Goal: Transaction & Acquisition: Purchase product/service

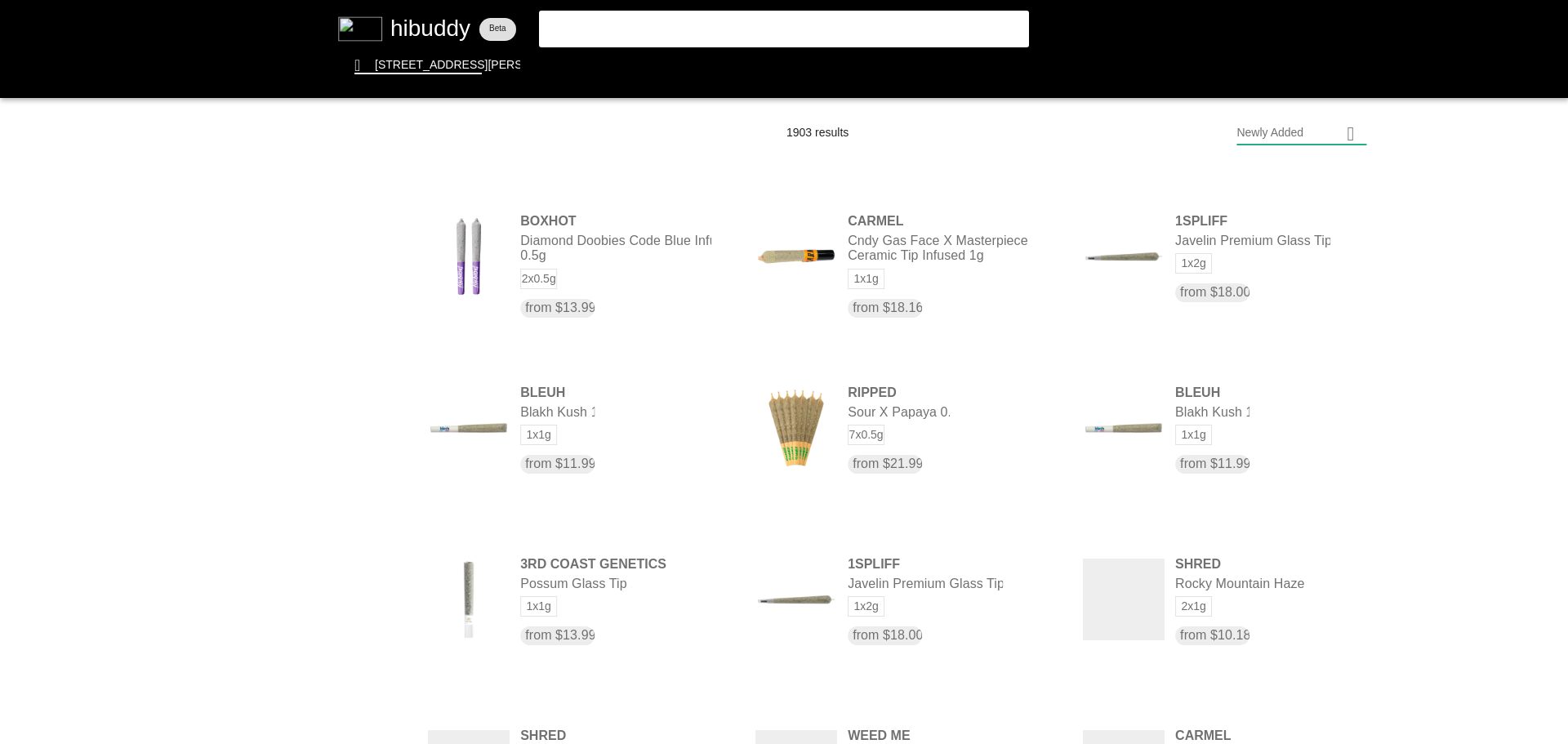
click at [437, 35] on flt-glass-pane at bounding box center [784, 372] width 1568 height 744
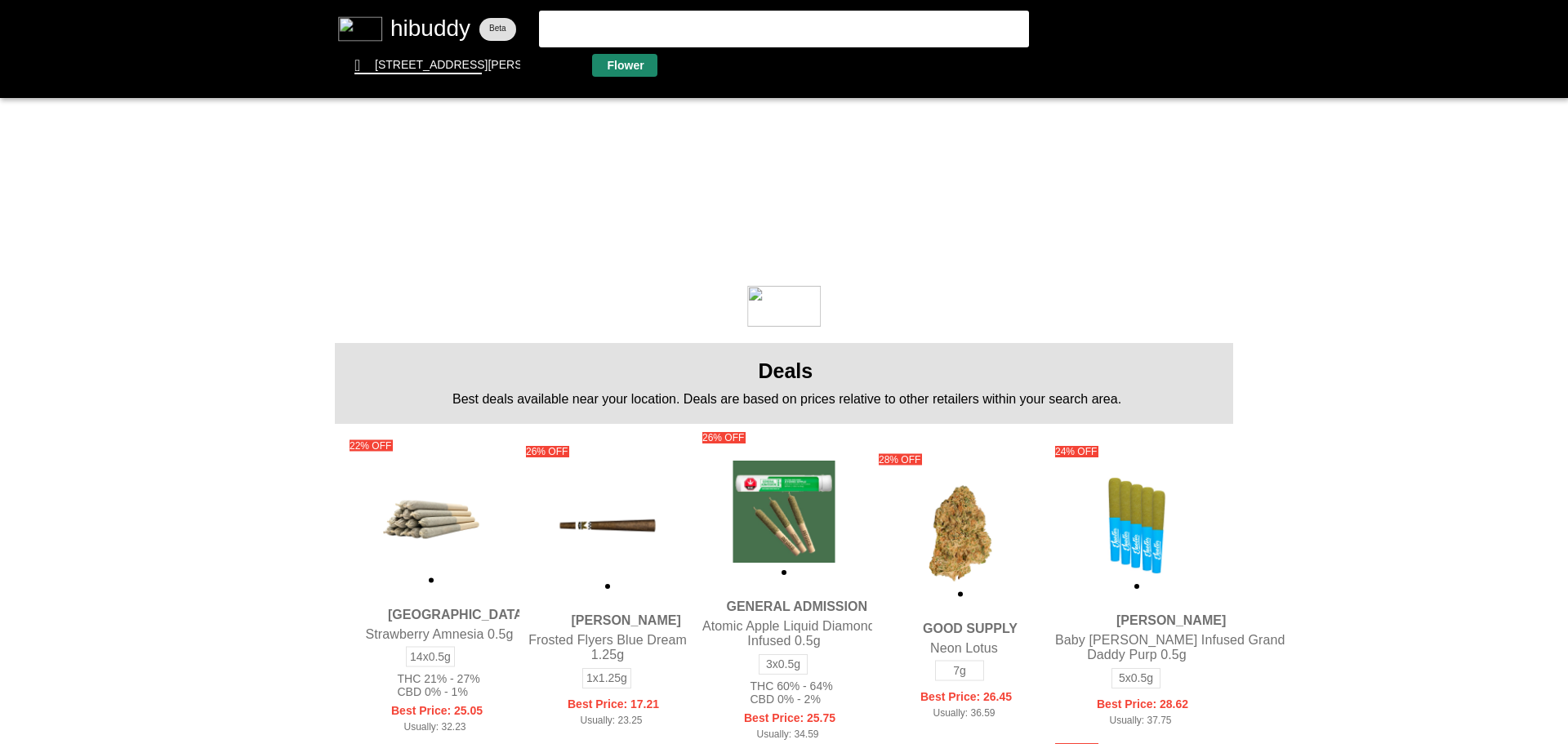
click at [629, 74] on flt-glass-pane at bounding box center [784, 372] width 1568 height 744
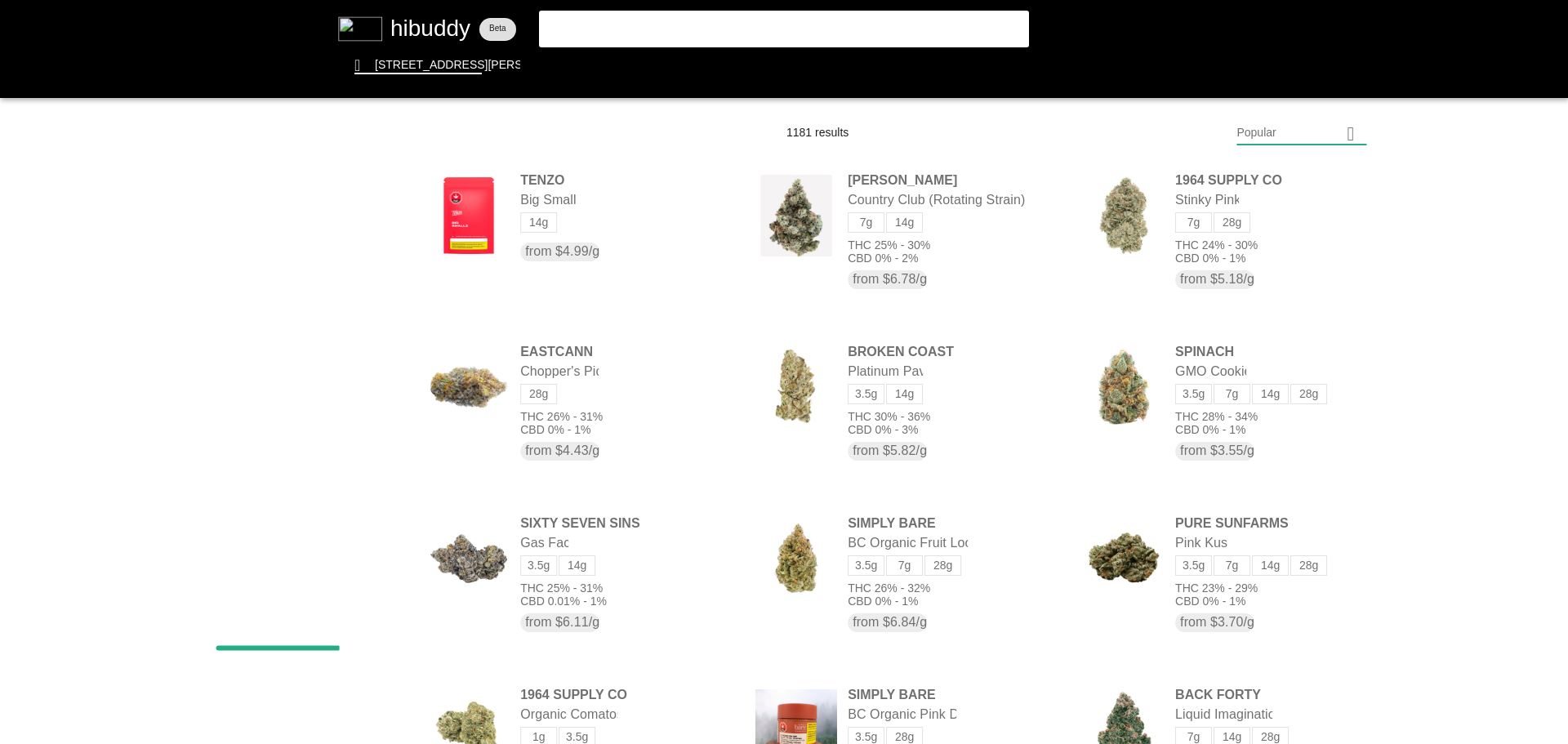
click at [1293, 138] on flt-glass-pane at bounding box center [784, 372] width 1568 height 744
click at [1295, 569] on flt-glass-pane at bounding box center [784, 372] width 1568 height 744
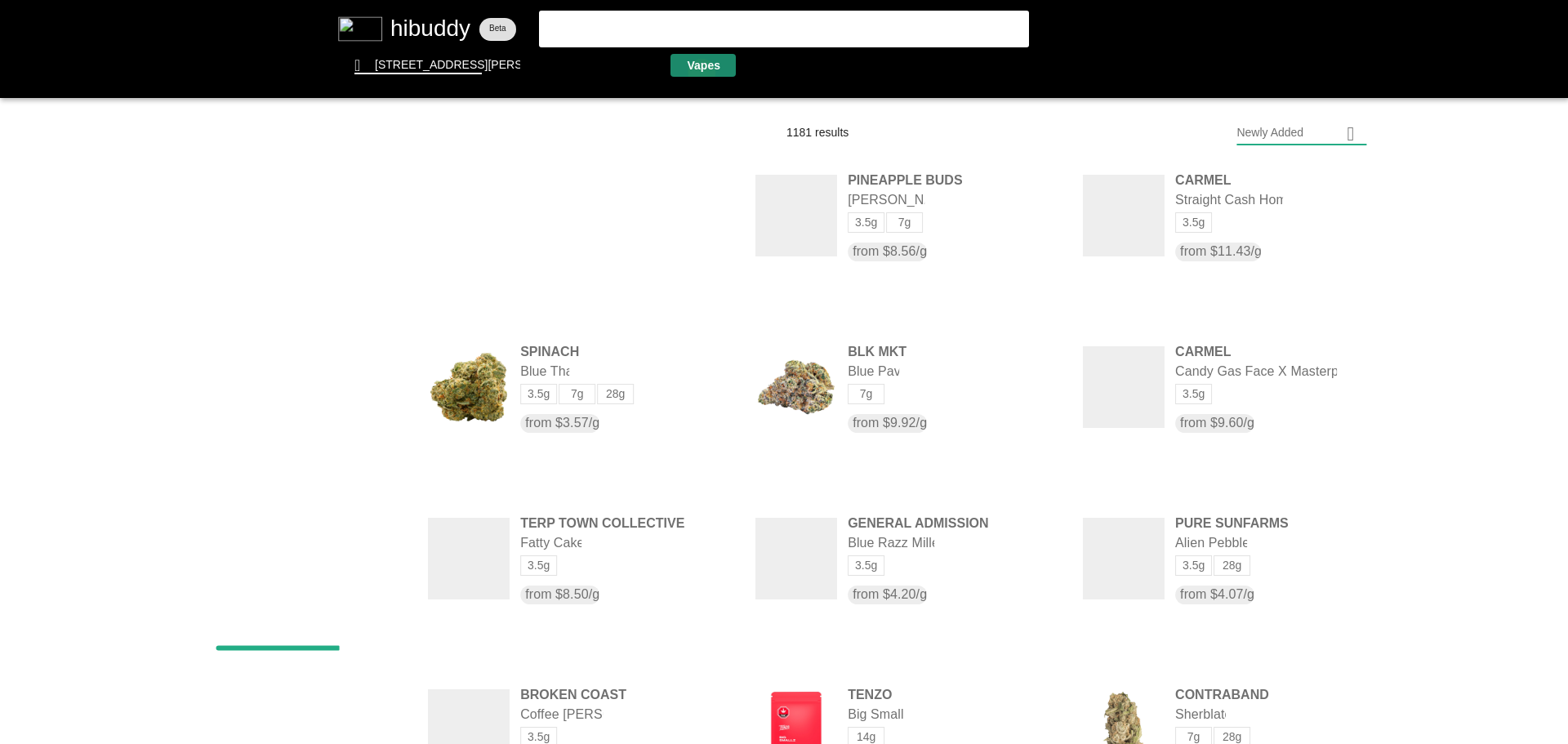
click at [701, 74] on flt-glass-pane at bounding box center [784, 372] width 1568 height 744
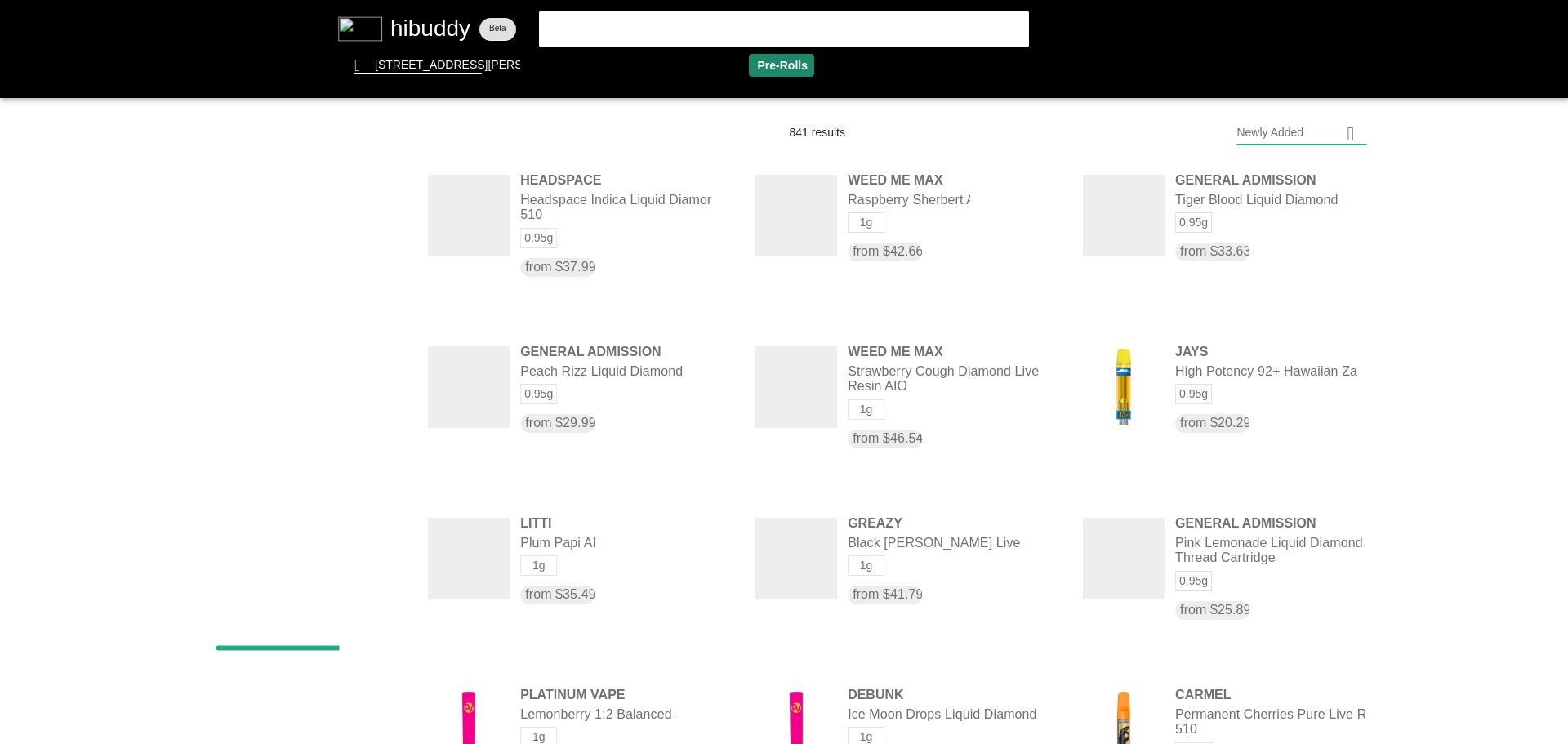
click at [793, 68] on flt-glass-pane at bounding box center [784, 372] width 1568 height 744
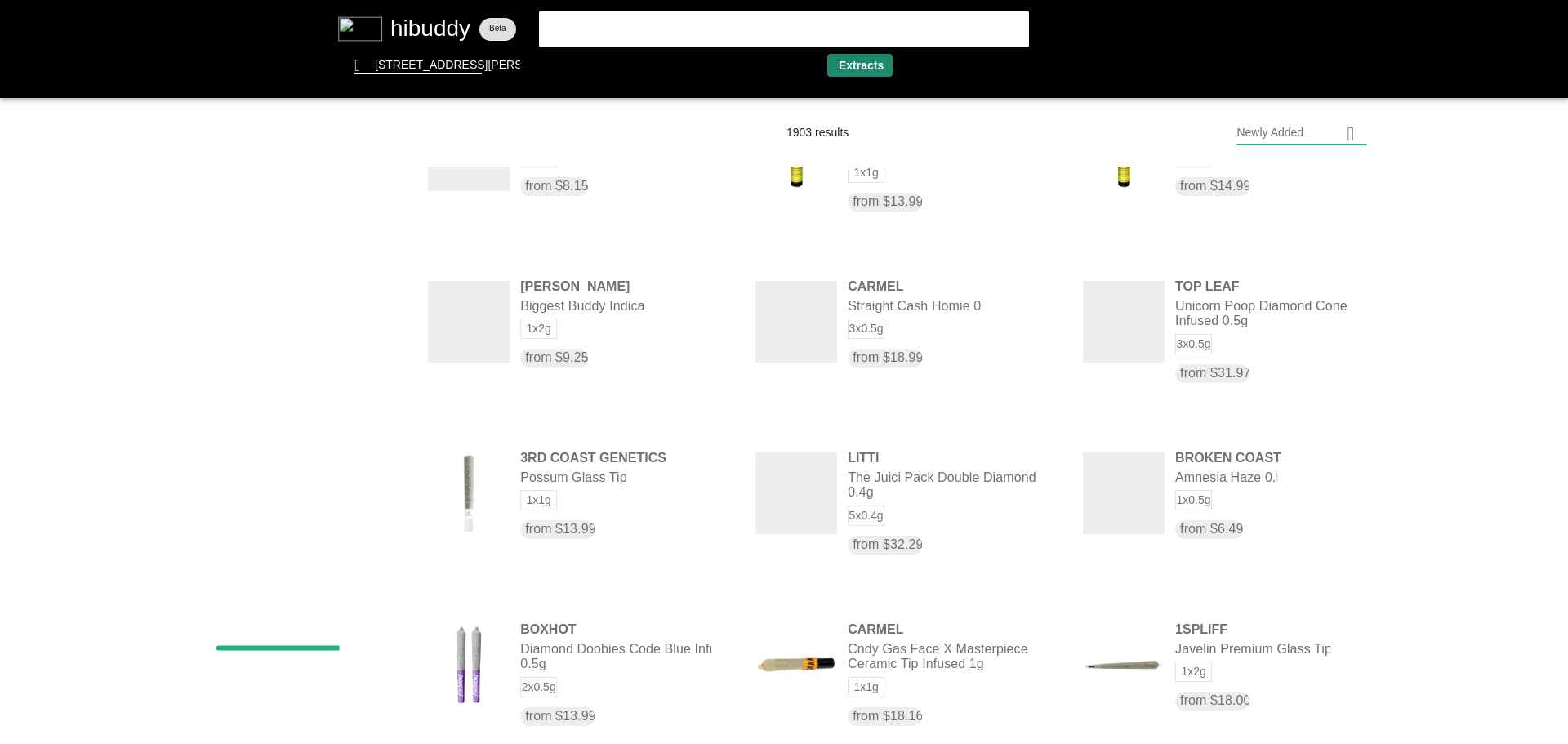
click at [862, 64] on flt-glass-pane at bounding box center [784, 372] width 1568 height 744
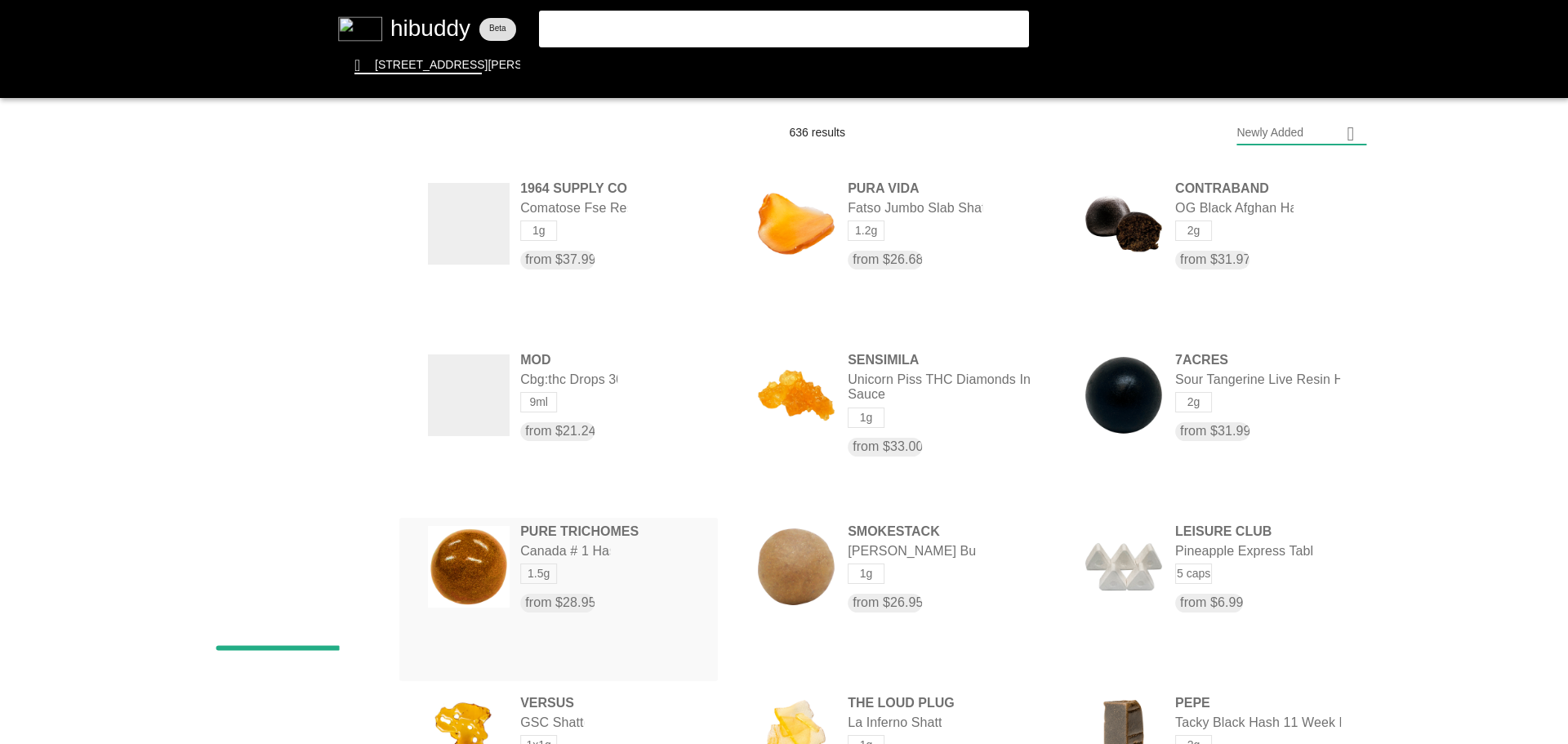
click at [544, 571] on flt-glass-pane at bounding box center [784, 372] width 1568 height 744
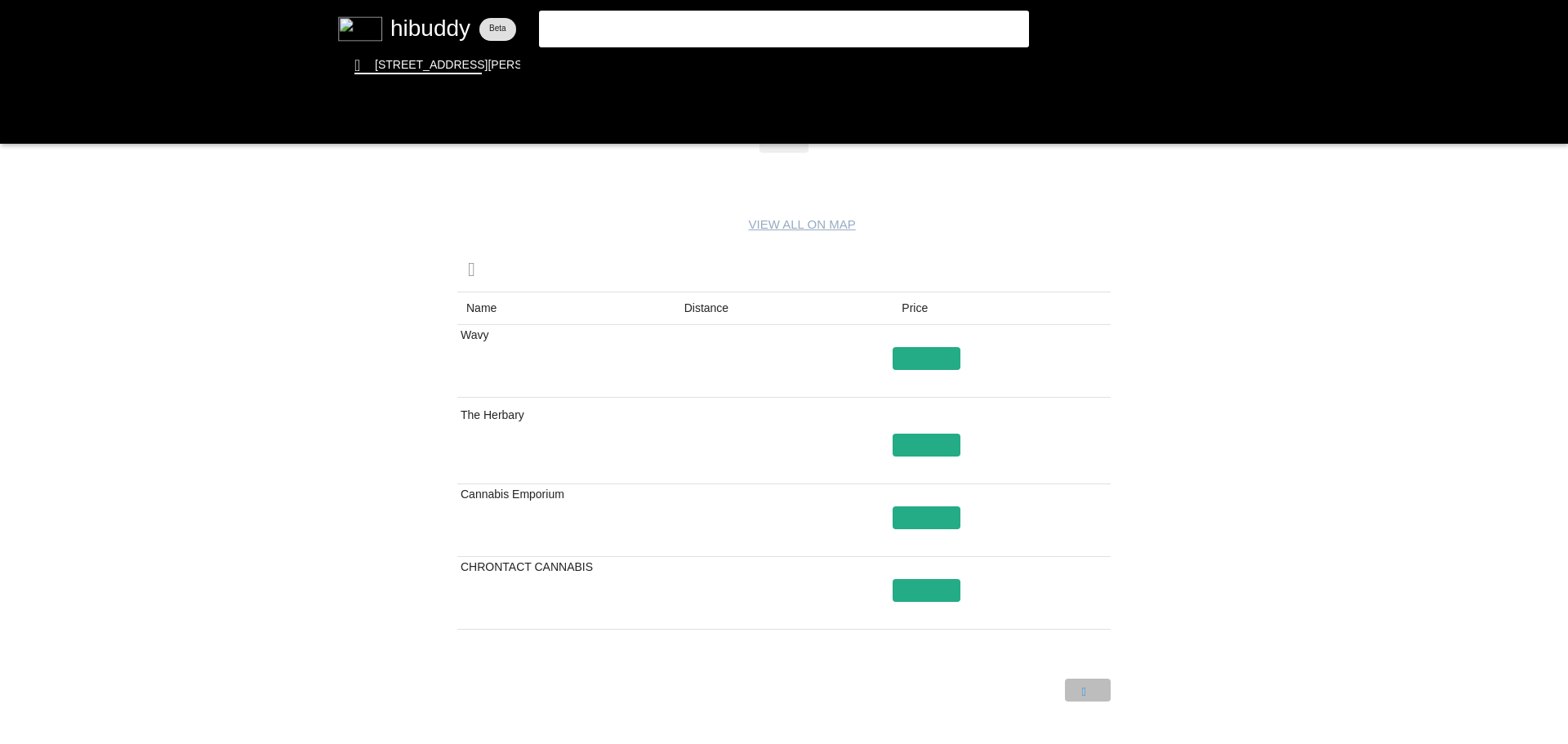
click at [1088, 698] on flt-glass-pane at bounding box center [784, 372] width 1568 height 744
